Goal: Information Seeking & Learning: Learn about a topic

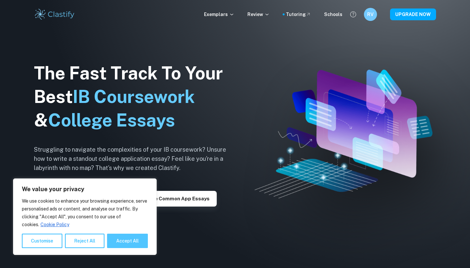
click at [130, 240] on button "Accept All" at bounding box center [127, 240] width 41 height 14
checkbox input "true"
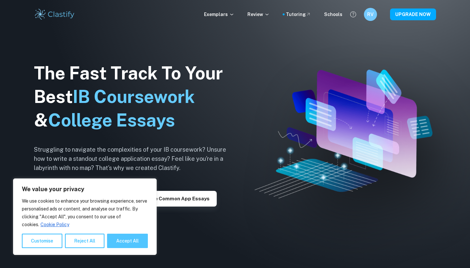
checkbox input "true"
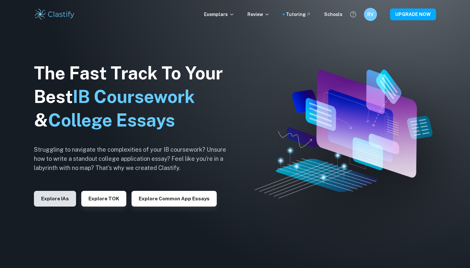
click at [61, 204] on button "Explore IAs" at bounding box center [55, 199] width 42 height 16
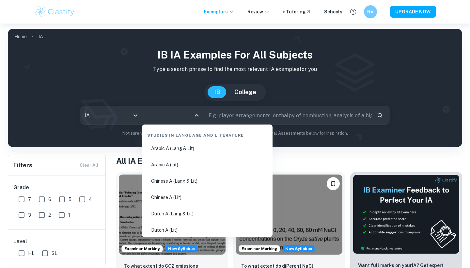
click at [166, 115] on input "All Subjects" at bounding box center [168, 115] width 46 height 12
click at [162, 92] on div "IB College" at bounding box center [235, 92] width 444 height 17
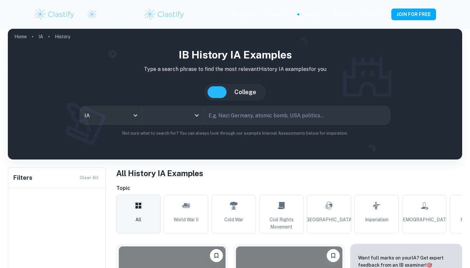
type input "History"
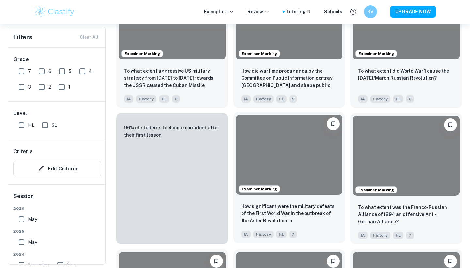
scroll to position [390, 0]
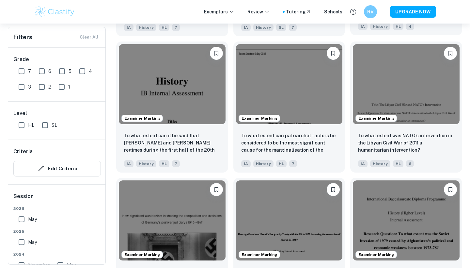
scroll to position [736, 0]
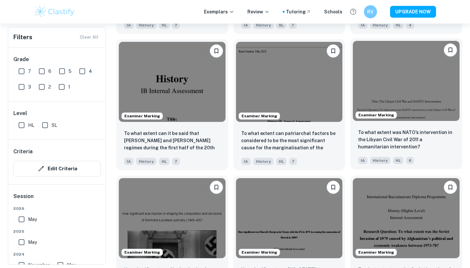
click at [407, 101] on img at bounding box center [406, 81] width 107 height 80
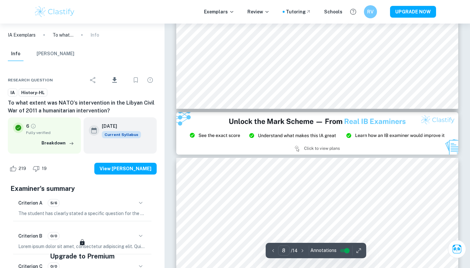
scroll to position [3213, 0]
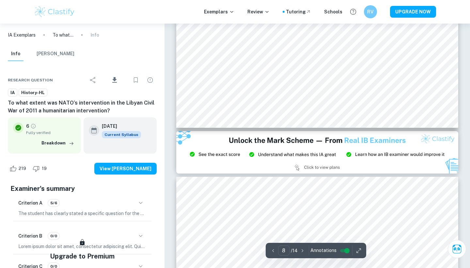
type input "9"
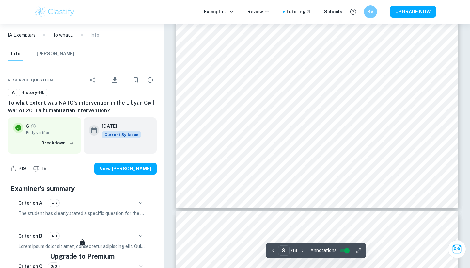
scroll to position [3568, 0]
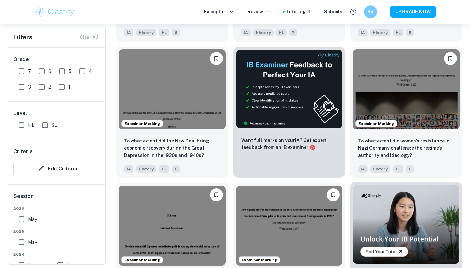
scroll to position [4267, 0]
